Goal: Share content: Share content

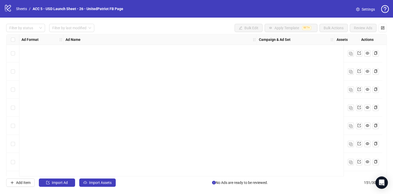
scroll to position [946, 0]
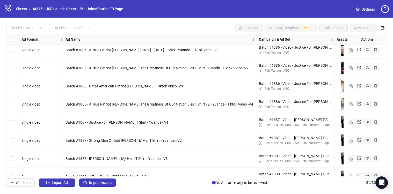
click at [106, 66] on span "Batch #1886 - A True Patriot [PERSON_NAME] The Greatness Of Our Nation Lies T S…" at bounding box center [157, 68] width 183 height 4
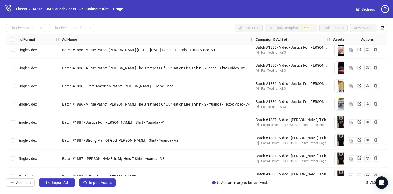
scroll to position [946, 372]
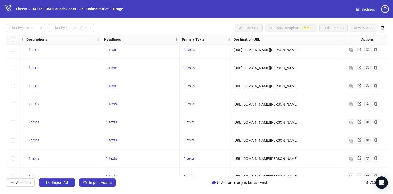
click at [15, 69] on div "Select row 54" at bounding box center [12, 68] width 13 height 18
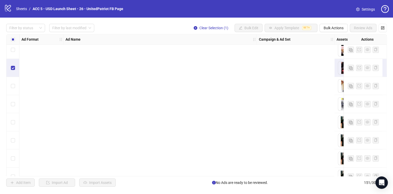
scroll to position [946, 449]
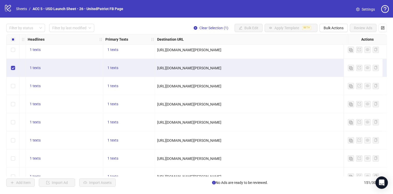
drag, startPoint x: 333, startPoint y: 67, endPoint x: 158, endPoint y: 68, distance: 174.8
click at [157, 68] on div "[URL][DOMAIN_NAME][PERSON_NAME]" at bounding box center [289, 68] width 264 height 6
copy span "[URL][DOMAIN_NAME][PERSON_NAME]"
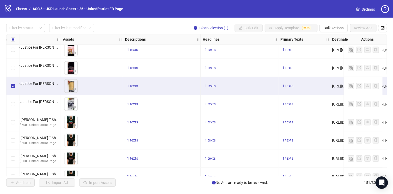
scroll to position [946, 501]
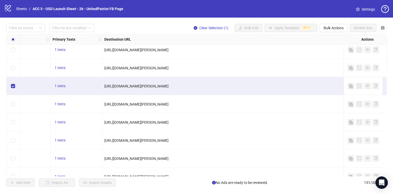
drag, startPoint x: 245, startPoint y: 84, endPoint x: 103, endPoint y: 85, distance: 141.6
click at [103, 85] on div "[URL][DOMAIN_NAME][PERSON_NAME]" at bounding box center [236, 86] width 268 height 18
copy span "[URL][DOMAIN_NAME][PERSON_NAME]"
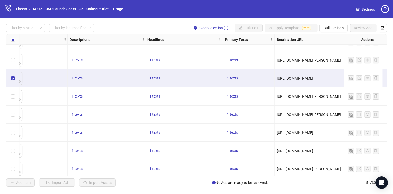
scroll to position [1697, 463]
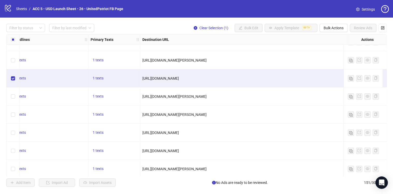
drag, startPoint x: 211, startPoint y: 78, endPoint x: 143, endPoint y: 79, distance: 68.1
click at [143, 79] on div "[URL][DOMAIN_NAME]" at bounding box center [274, 79] width 264 height 6
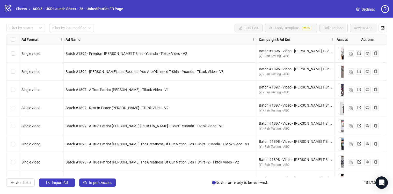
scroll to position [1525, 0]
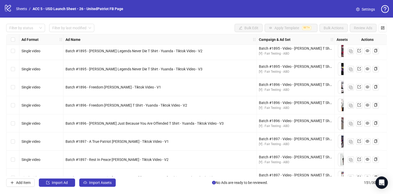
click at [15, 104] on div "Select row 88" at bounding box center [12, 105] width 13 height 18
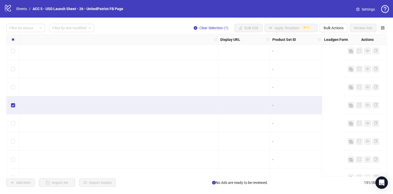
scroll to position [1525, 525]
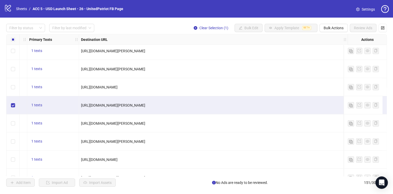
drag, startPoint x: 197, startPoint y: 104, endPoint x: 78, endPoint y: 106, distance: 118.1
click at [79, 106] on div "[URL][DOMAIN_NAME][PERSON_NAME]" at bounding box center [213, 105] width 268 height 18
copy span "[URL][DOMAIN_NAME][PERSON_NAME]"
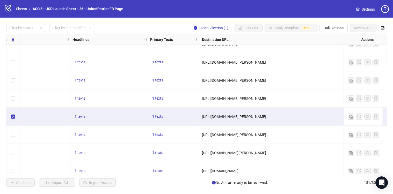
scroll to position [1351, 497]
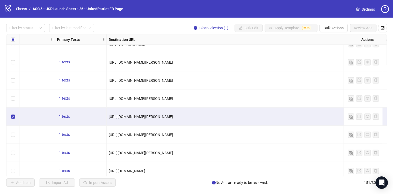
drag, startPoint x: 174, startPoint y: 119, endPoint x: 107, endPoint y: 119, distance: 66.5
click at [107, 119] on div "[URL][DOMAIN_NAME][PERSON_NAME]" at bounding box center [241, 117] width 268 height 18
copy span "[URL][DOMAIN_NAME][PERSON_NAME]"
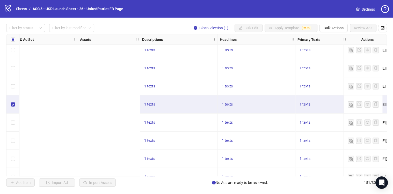
scroll to position [1435, 522]
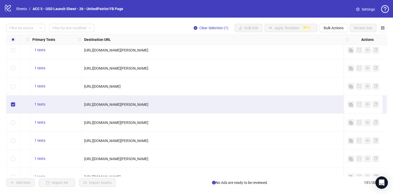
click at [223, 105] on div "[URL][DOMAIN_NAME][PERSON_NAME]" at bounding box center [216, 105] width 264 height 6
drag, startPoint x: 215, startPoint y: 105, endPoint x: 83, endPoint y: 105, distance: 131.8
click at [83, 105] on div "[URL][DOMAIN_NAME][PERSON_NAME]" at bounding box center [216, 105] width 268 height 18
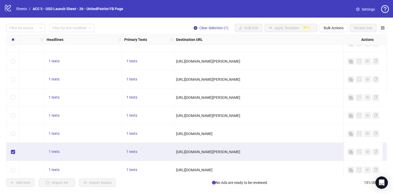
scroll to position [1914, 576]
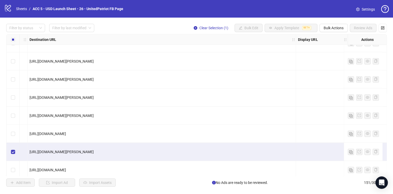
drag, startPoint x: 187, startPoint y: 150, endPoint x: 28, endPoint y: 151, distance: 159.7
click at [28, 151] on div "[URL][DOMAIN_NAME][PERSON_NAME]" at bounding box center [161, 152] width 268 height 18
copy span "[URL][DOMAIN_NAME][PERSON_NAME]"
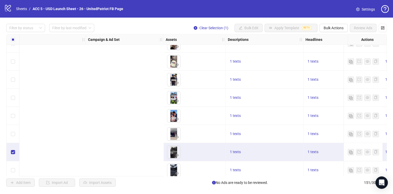
scroll to position [1805, 563]
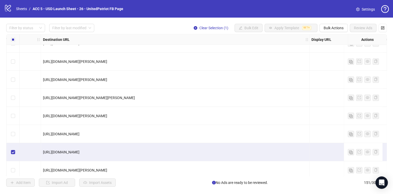
drag, startPoint x: 199, startPoint y: 150, endPoint x: 36, endPoint y: 154, distance: 163.4
copy span "[URL][DOMAIN_NAME]"
